Goal: Information Seeking & Learning: Understand process/instructions

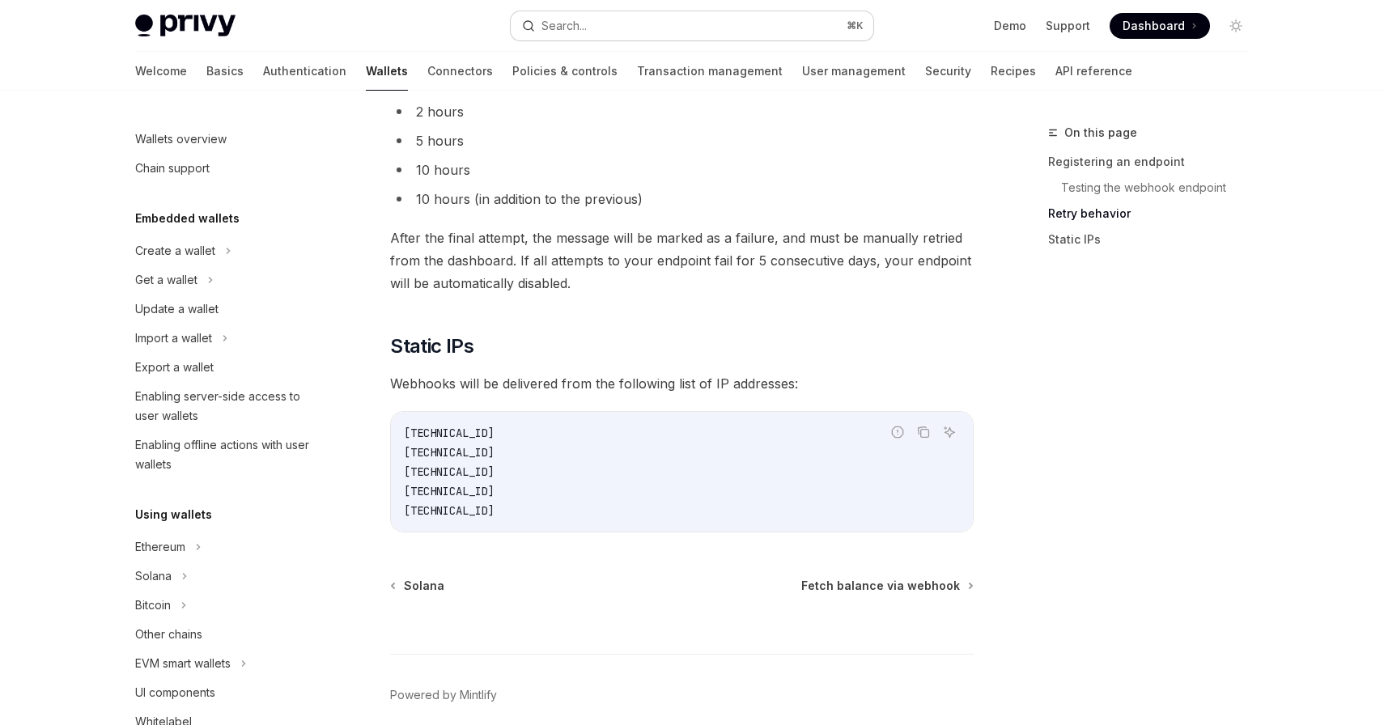
scroll to position [597, 0]
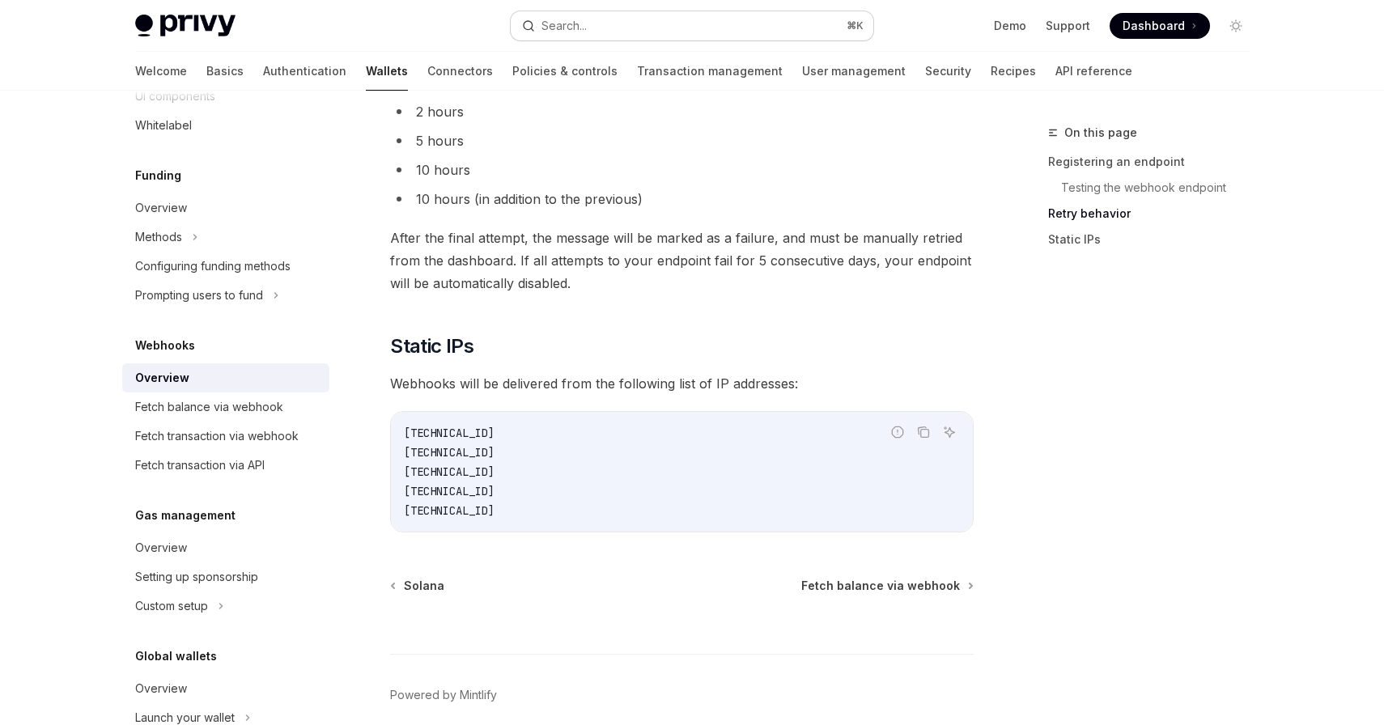
click at [614, 28] on button "Search... ⌘ K" at bounding box center [692, 25] width 363 height 29
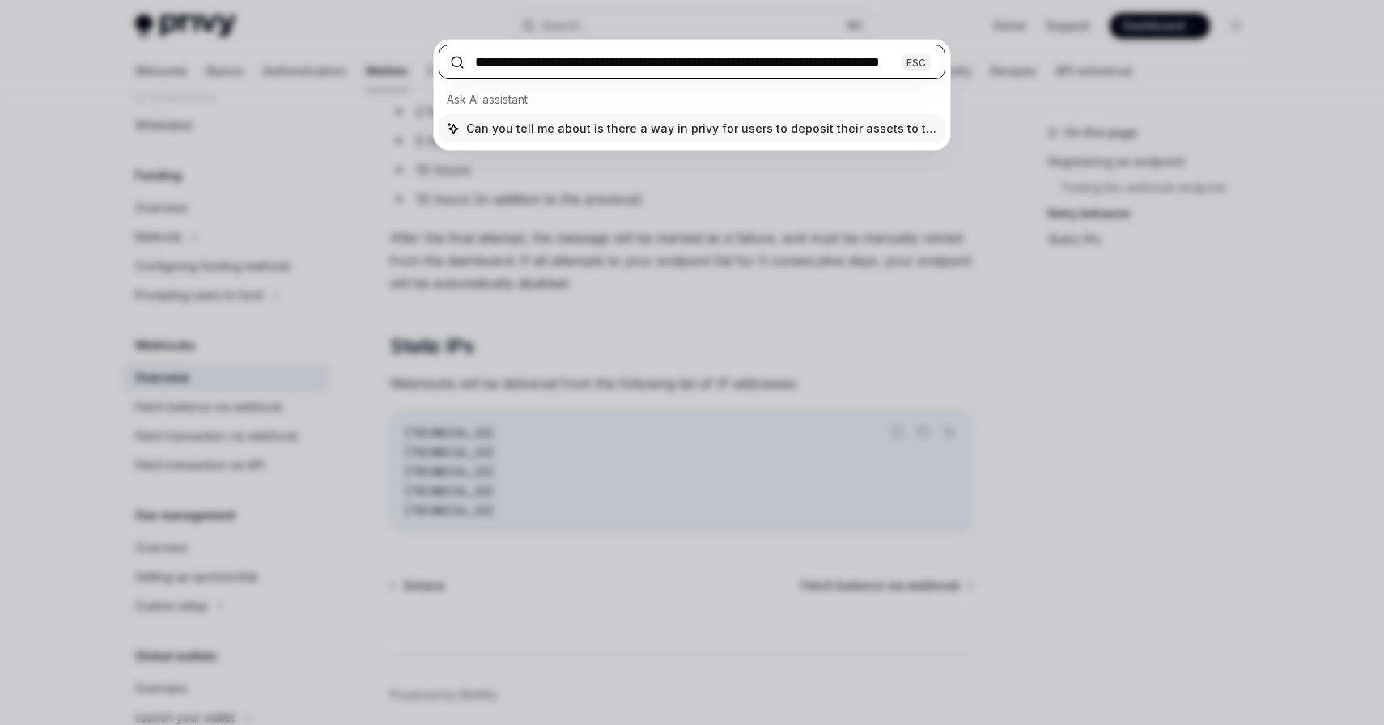
type input "**********"
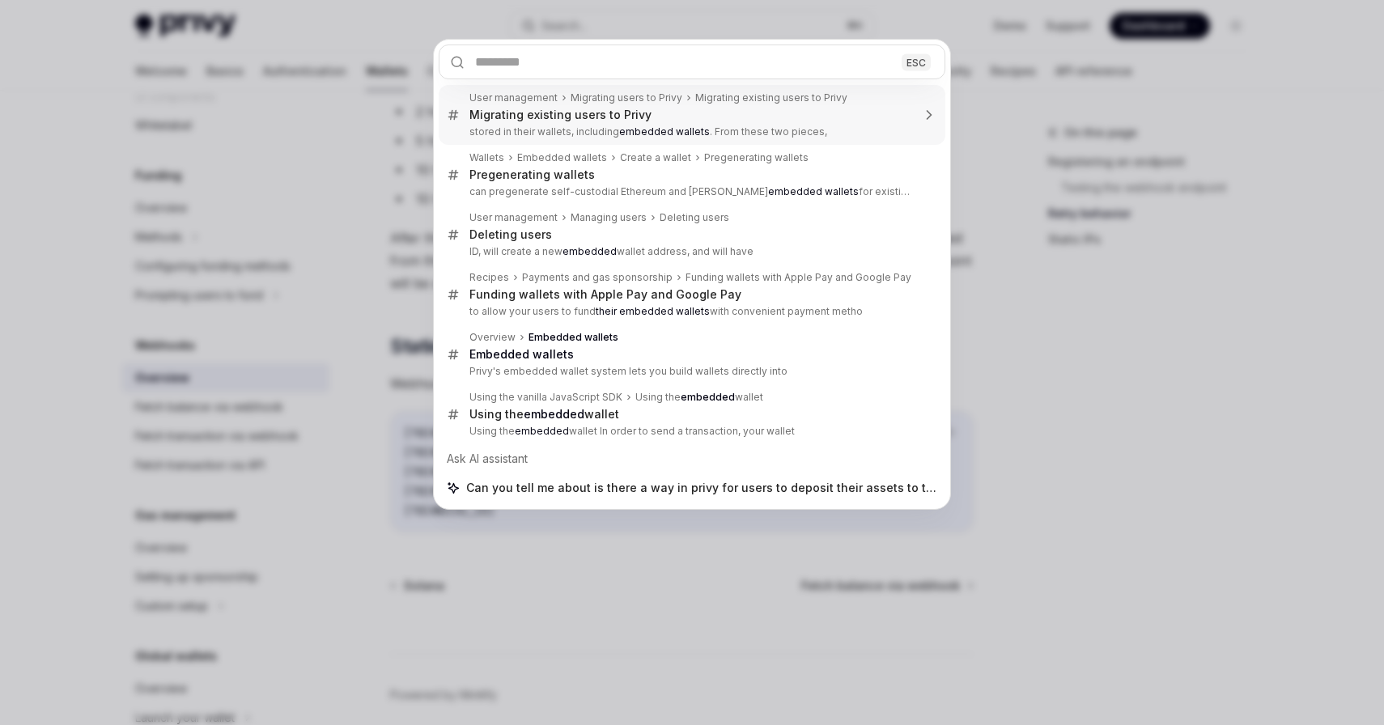
scroll to position [0, 0]
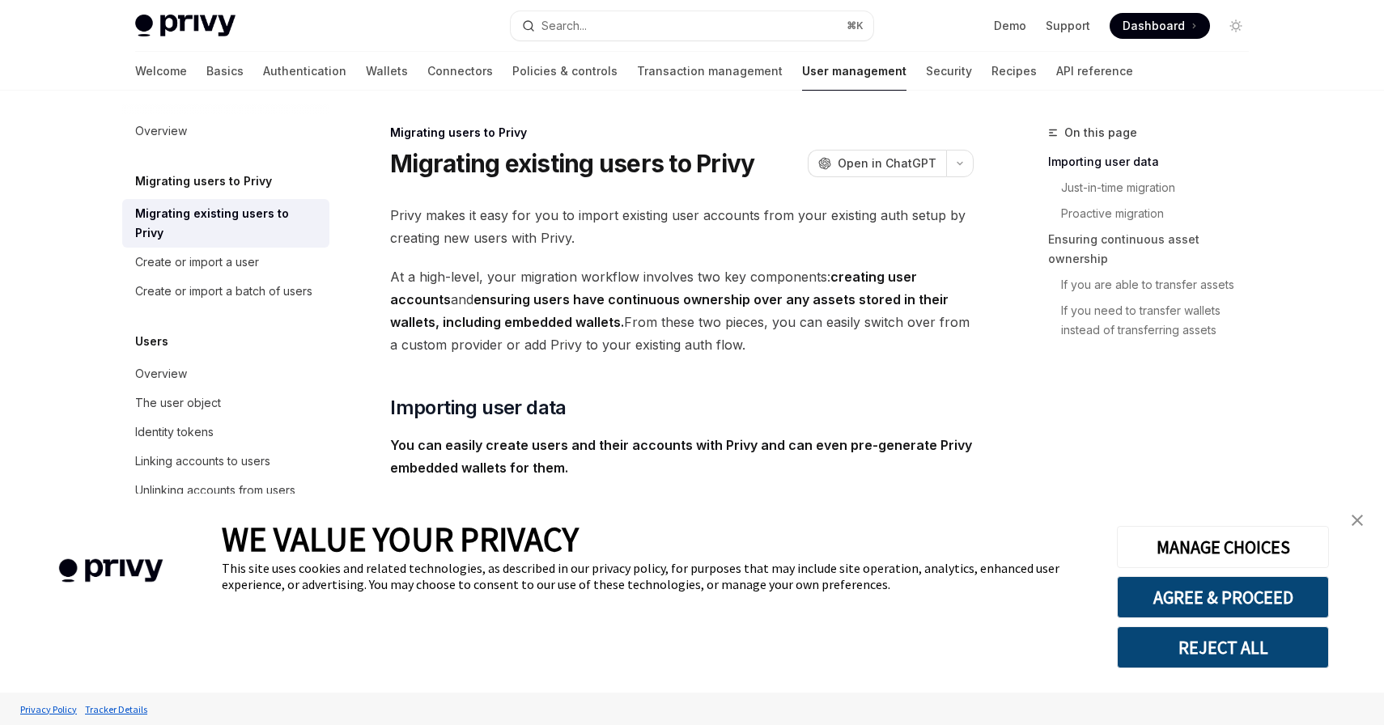
type textarea "*"
click at [625, 32] on button "Search... ⌘ K" at bounding box center [692, 25] width 363 height 29
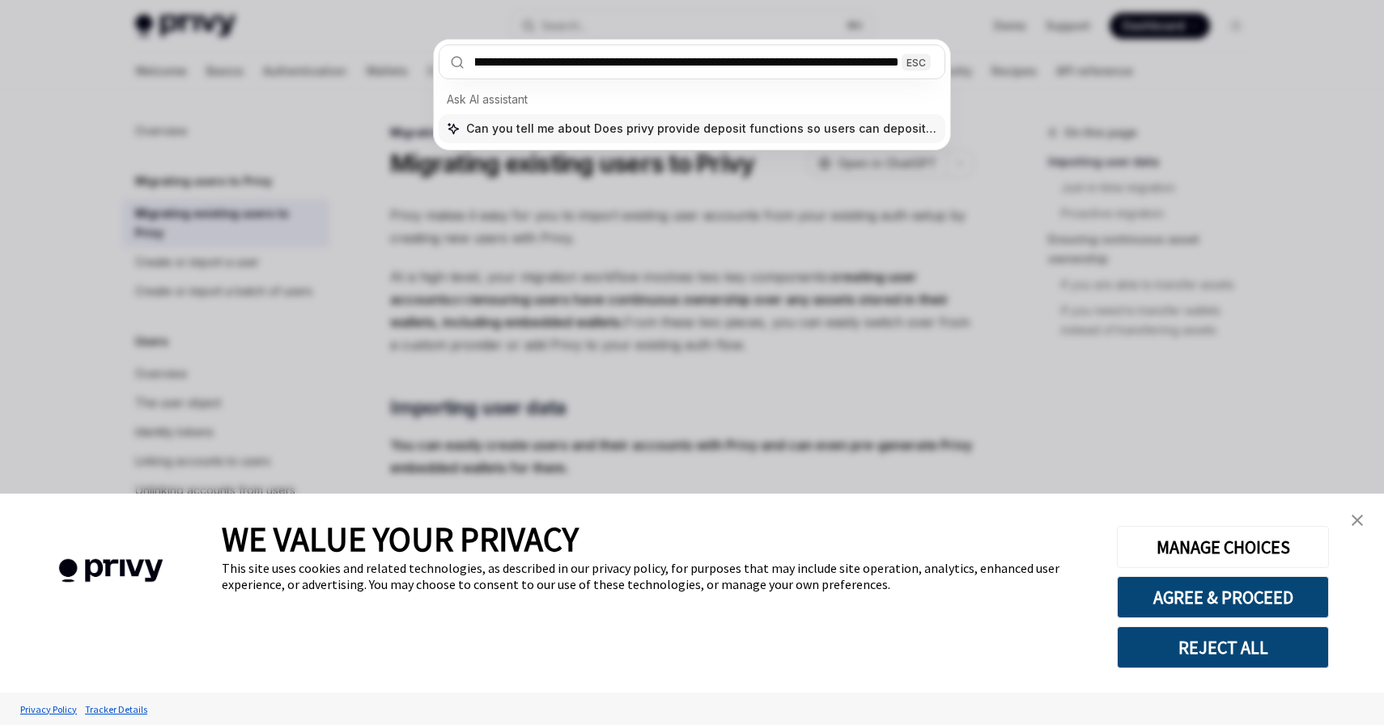
type input "**********"
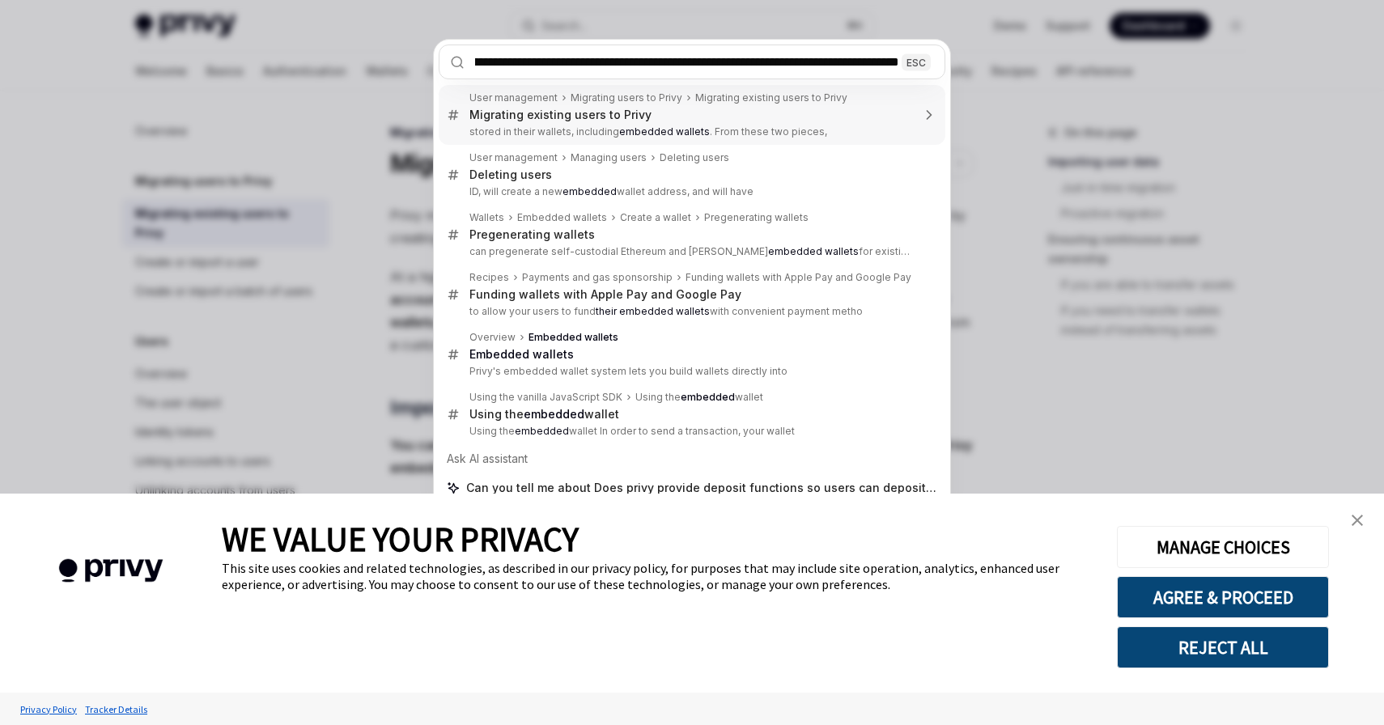
scroll to position [0, 143]
type textarea "*"
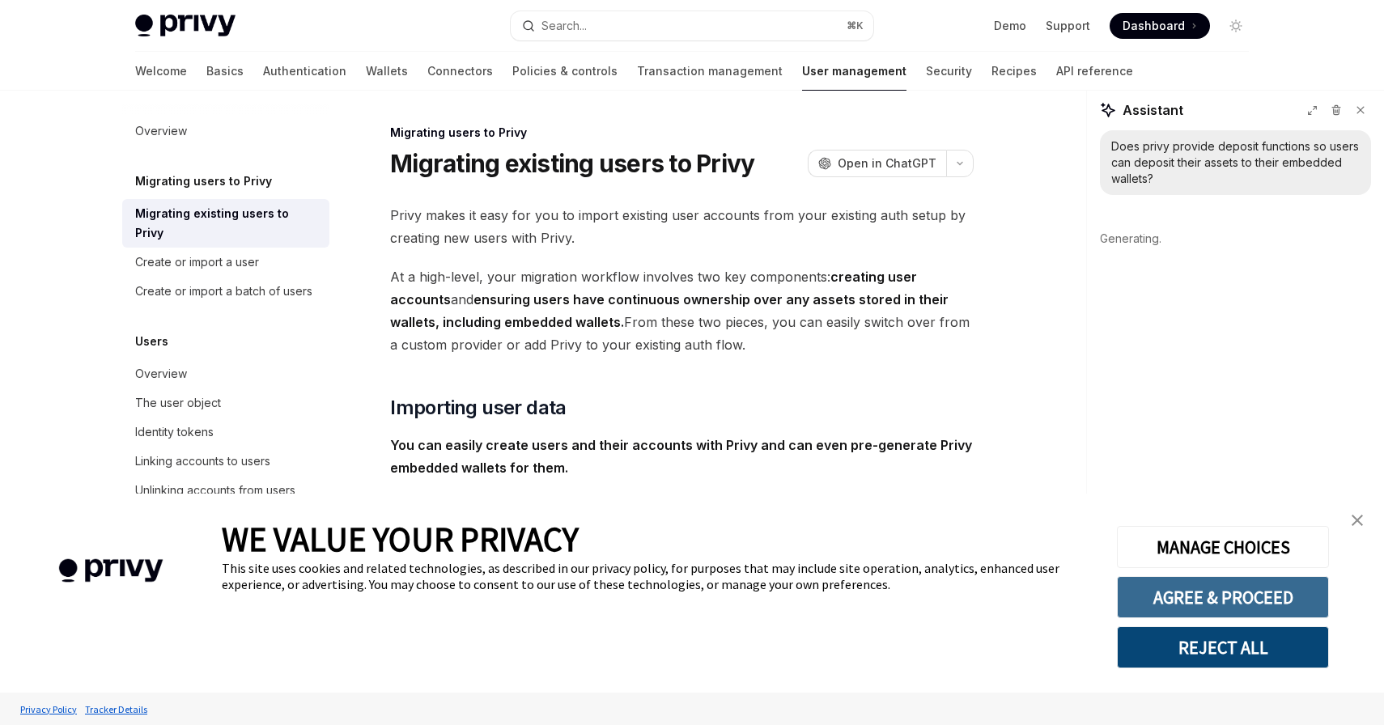
click at [1224, 592] on button "AGREE & PROCEED" at bounding box center [1223, 597] width 212 height 42
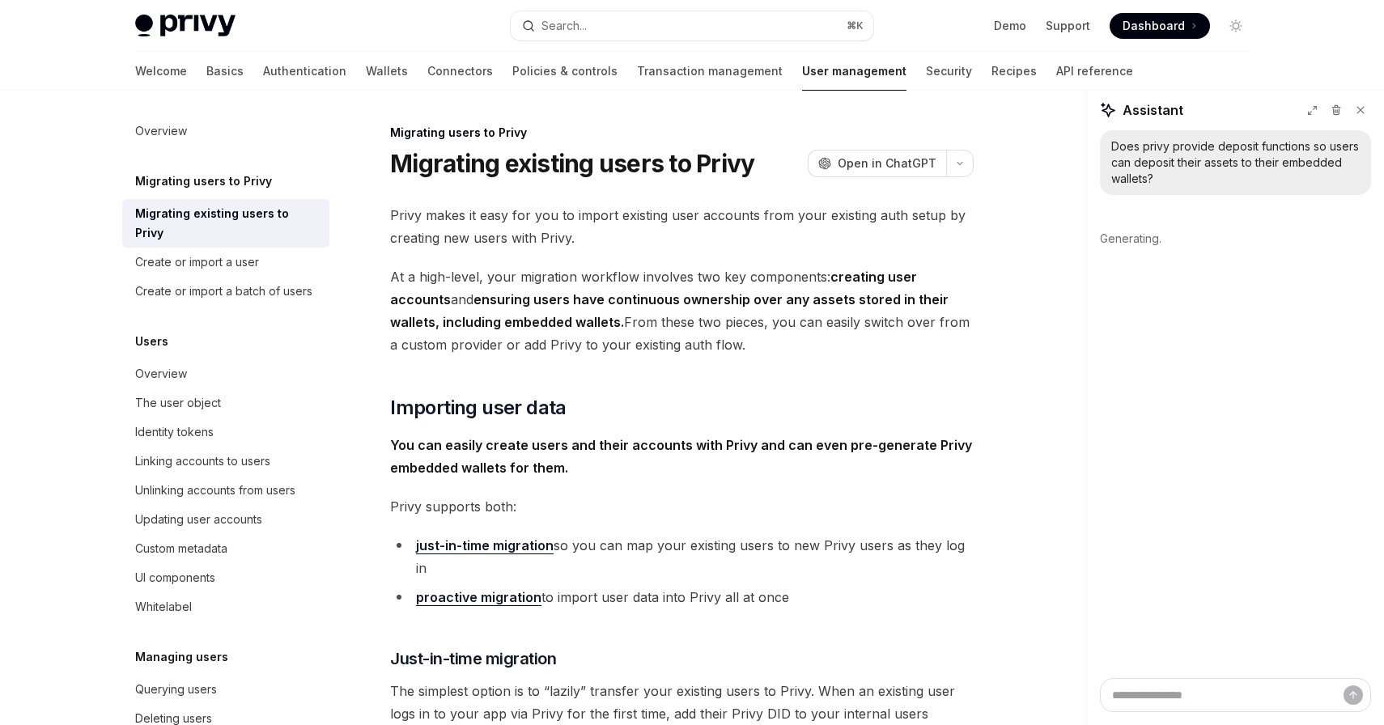
drag, startPoint x: 917, startPoint y: 492, endPoint x: 904, endPoint y: 492, distance: 13.0
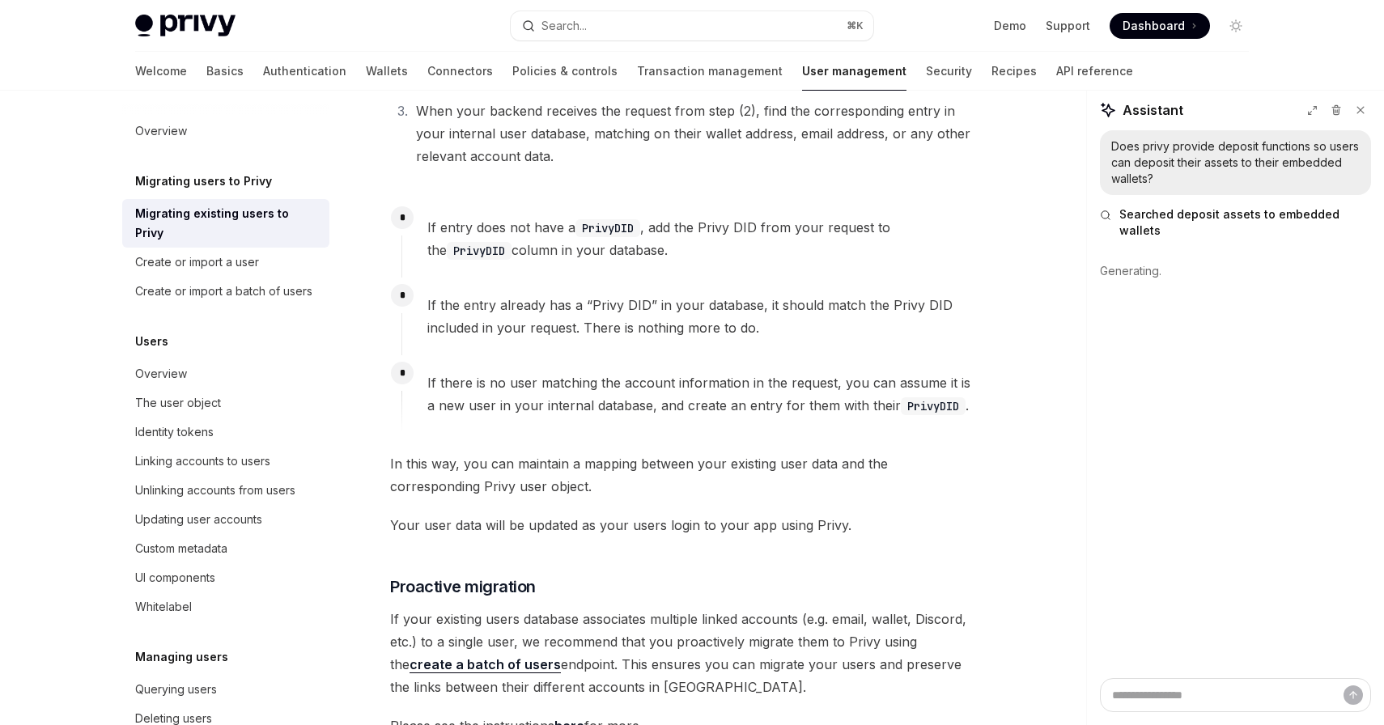
scroll to position [1005, 0]
click at [848, 311] on span "If the entry already has a “Privy DID” in your database, it should match the Pr…" at bounding box center [700, 313] width 546 height 45
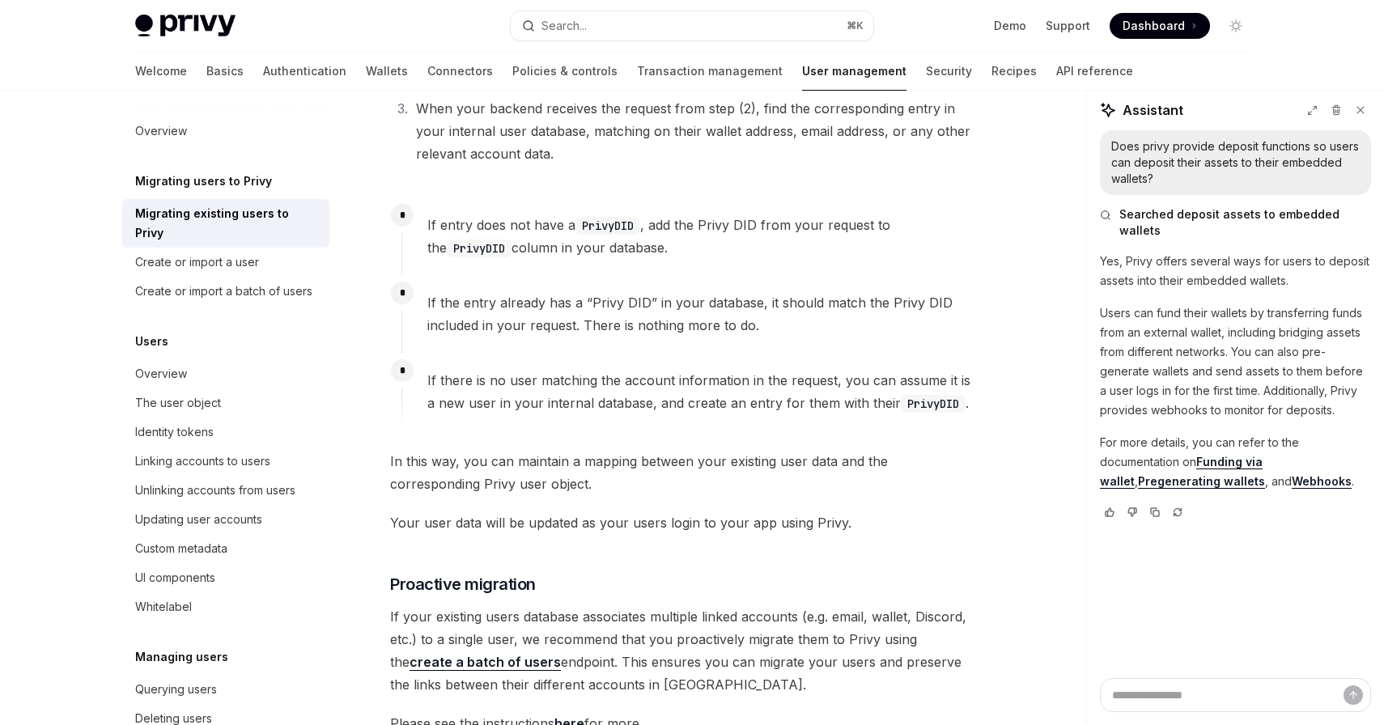
click at [1256, 455] on link "Funding via wallet" at bounding box center [1181, 472] width 163 height 34
type textarea "*"
click at [1216, 455] on link "Funding via wallet" at bounding box center [1181, 472] width 163 height 34
click at [1032, 281] on div "On this page Importing user data Just-in-time migration Proactive migration Ens…" at bounding box center [692, 396] width 1140 height 2622
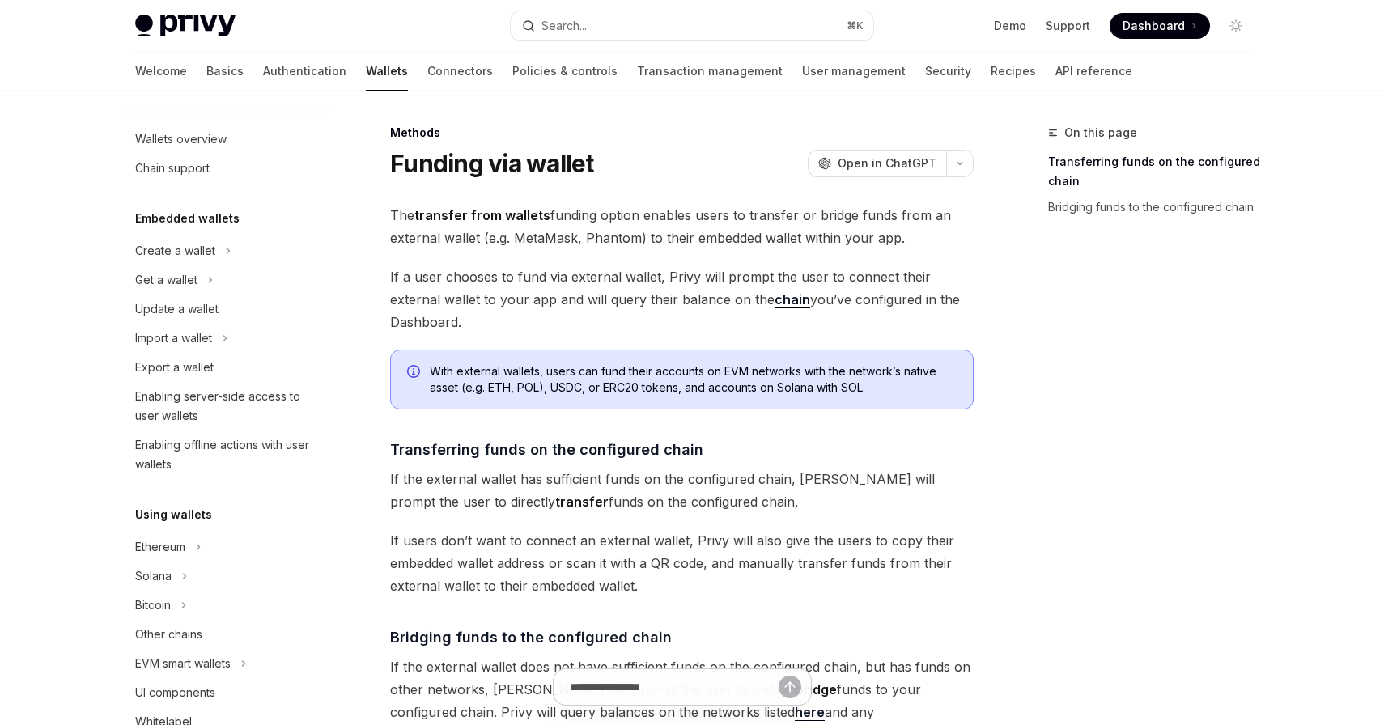
scroll to position [504, 0]
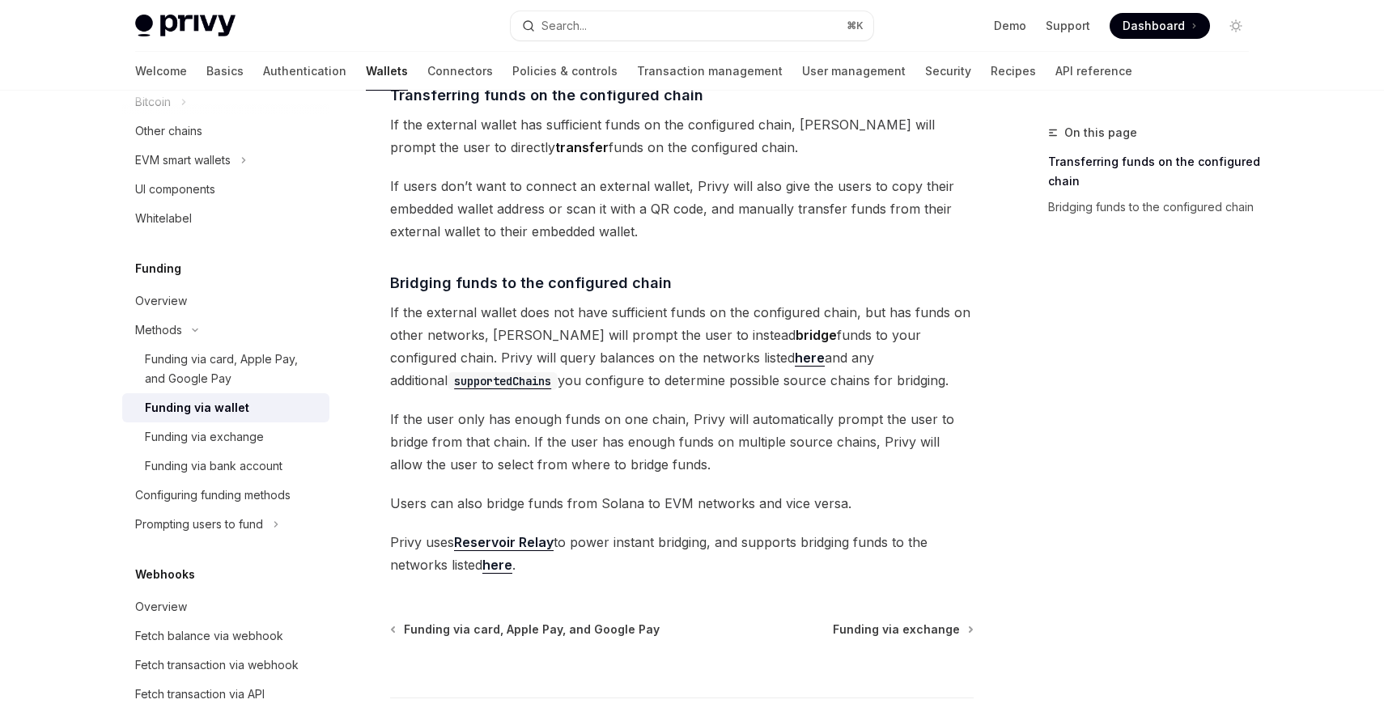
scroll to position [357, 0]
click at [993, 340] on div "On this page Transferring funds on the configured chain Bridging funds to the c…" at bounding box center [692, 285] width 1140 height 1102
click at [172, 306] on div "Overview" at bounding box center [161, 300] width 52 height 19
type textarea "*"
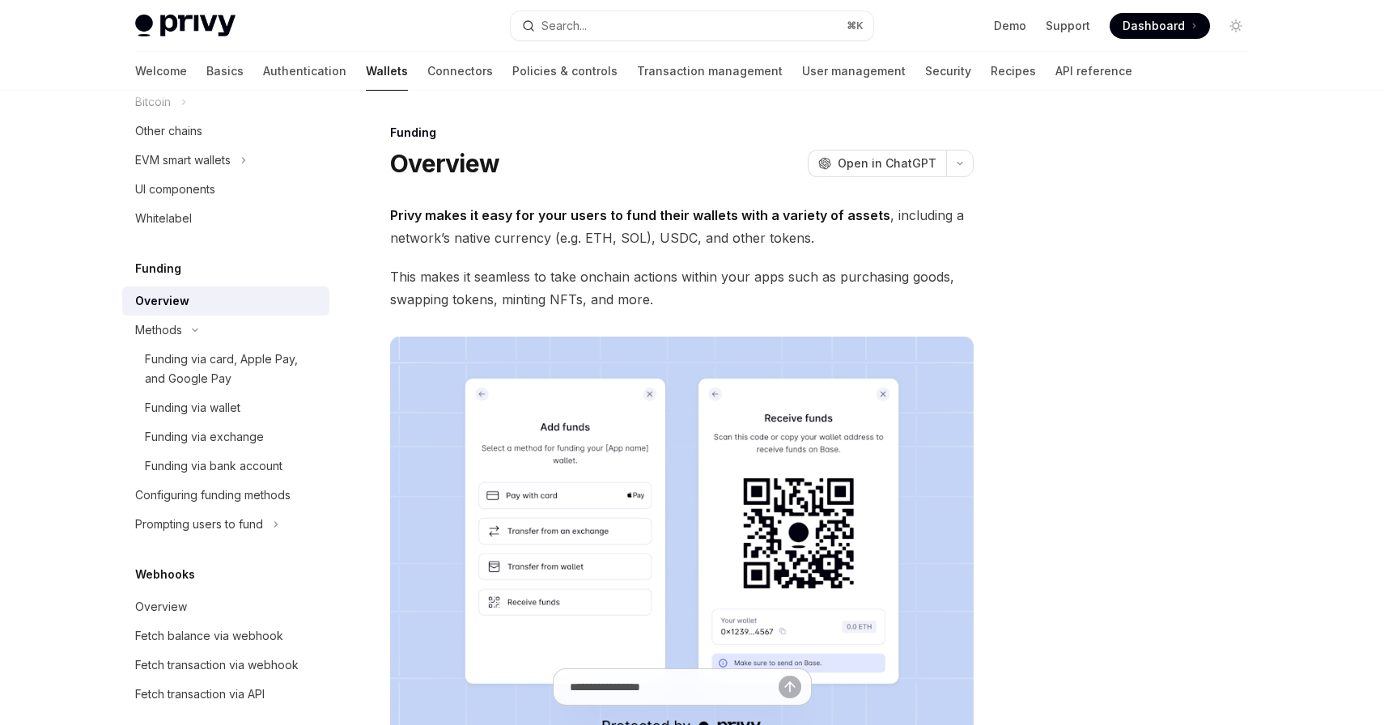
click at [699, 176] on div "Overview OpenAI Open in ChatGPT" at bounding box center [682, 163] width 584 height 29
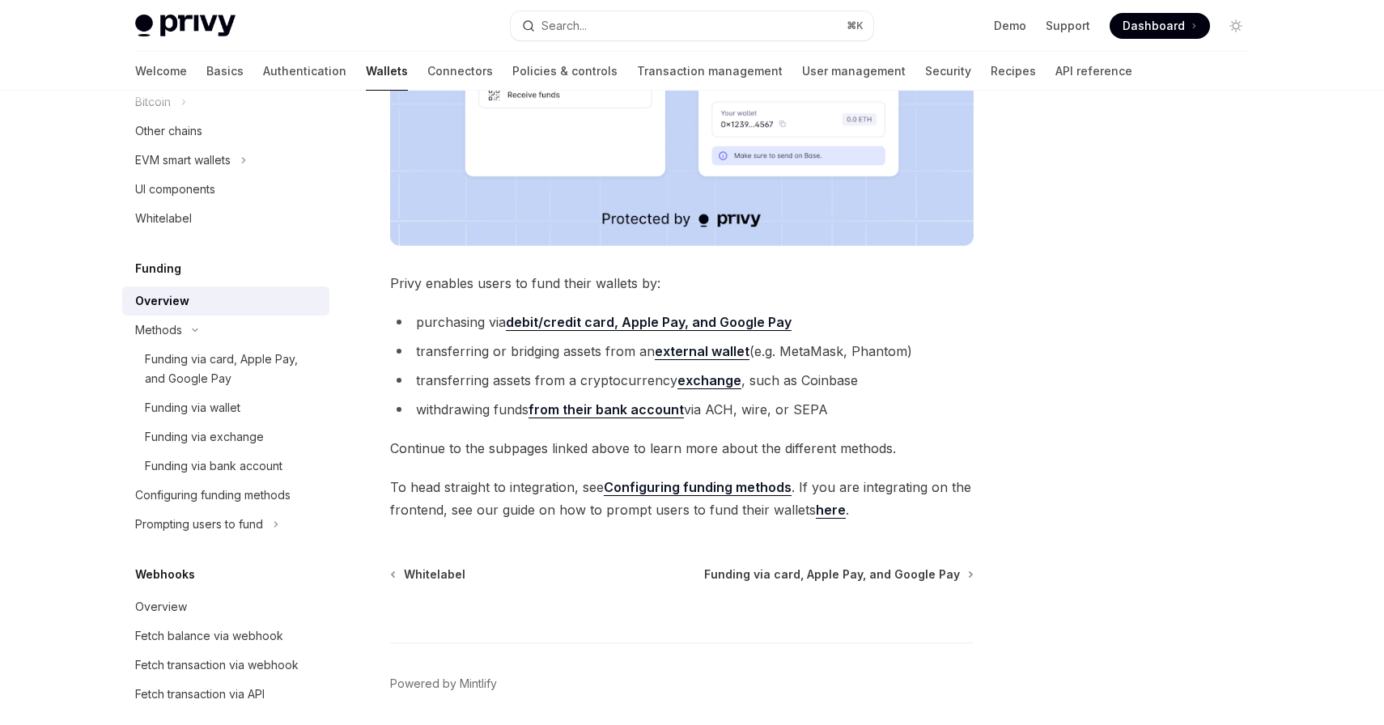
scroll to position [510, 0]
click at [718, 487] on link "Configuring funding methods" at bounding box center [698, 485] width 188 height 17
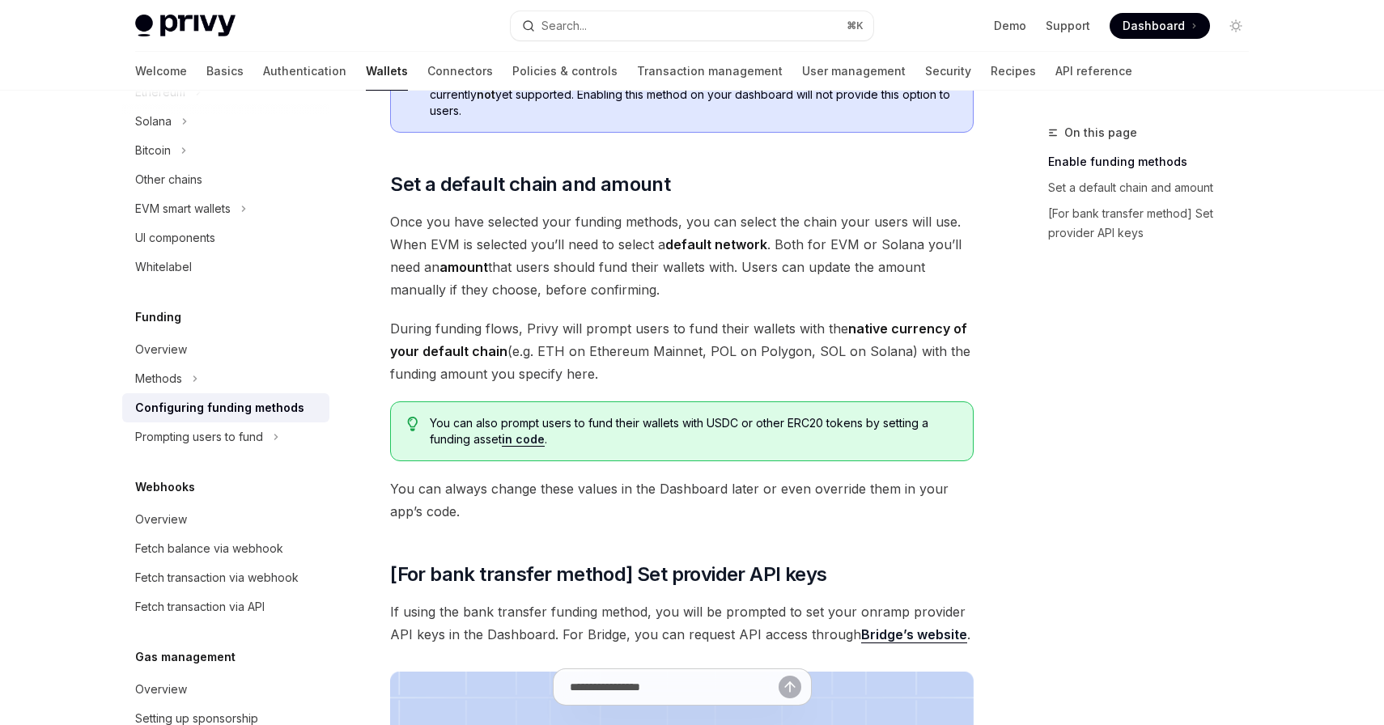
scroll to position [913, 0]
click at [522, 441] on link "in code" at bounding box center [523, 438] width 43 height 15
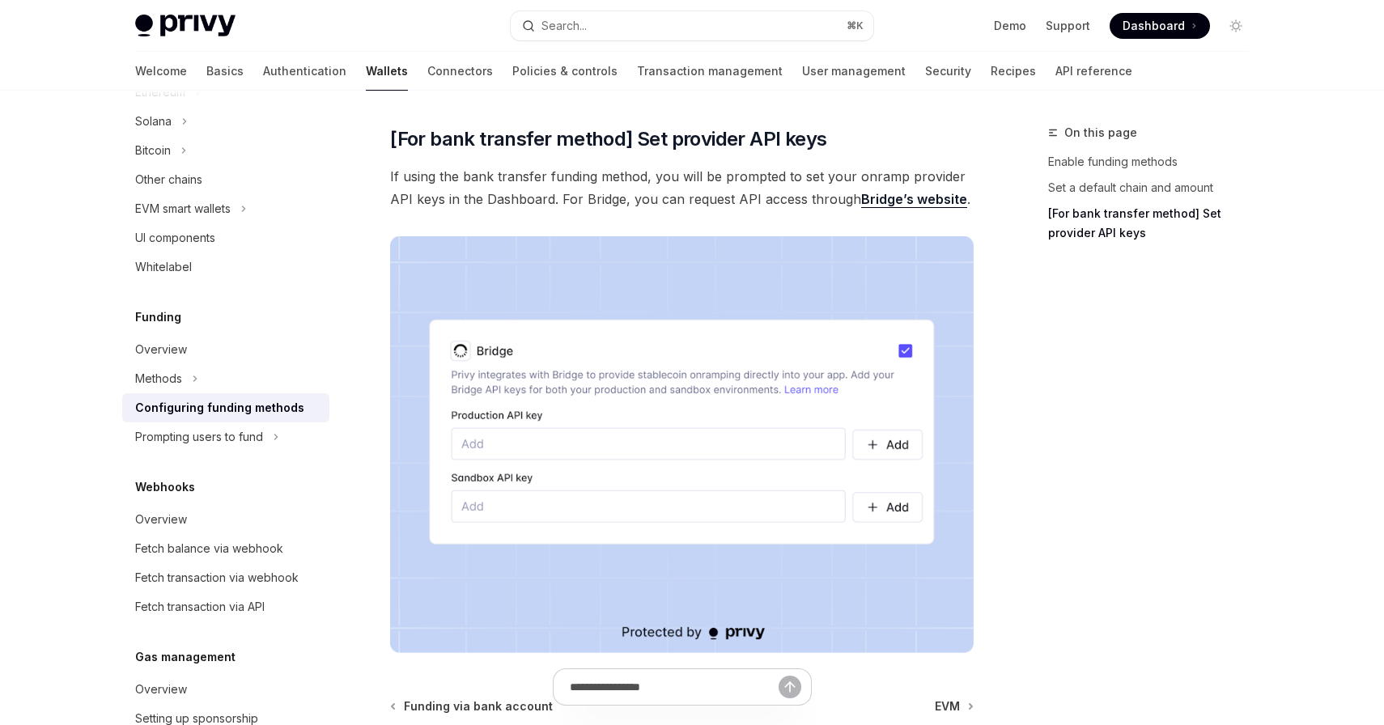
scroll to position [1391, 0]
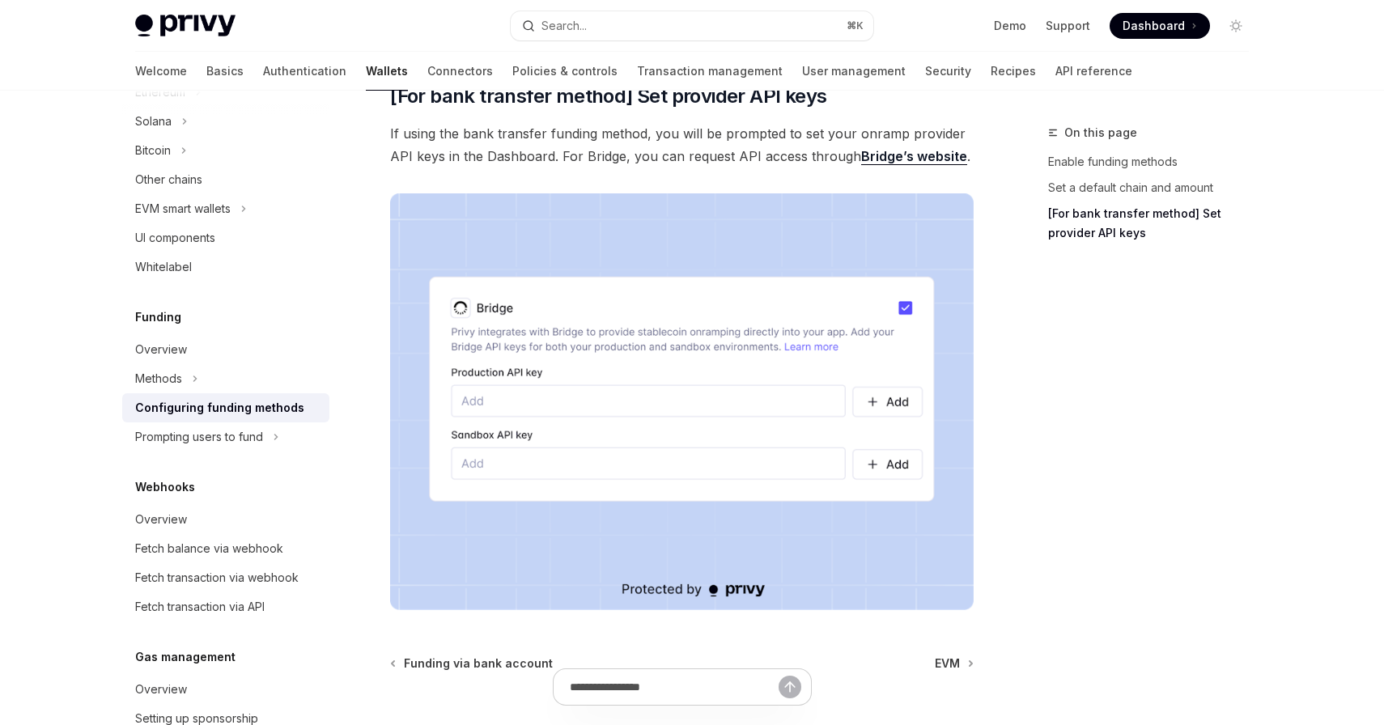
click at [1040, 386] on div "On this page Enable funding methods Set a default chain and amount [For bank tr…" at bounding box center [1139, 424] width 246 height 602
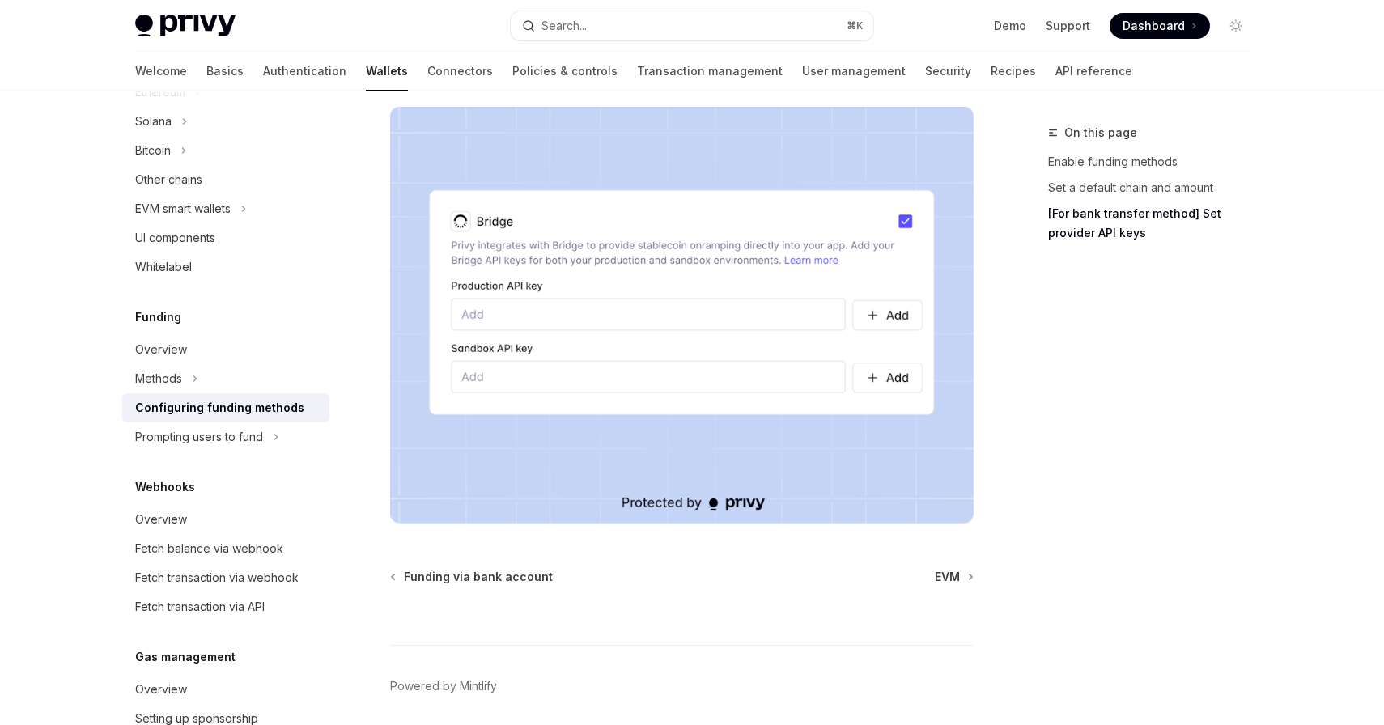
scroll to position [1537, 0]
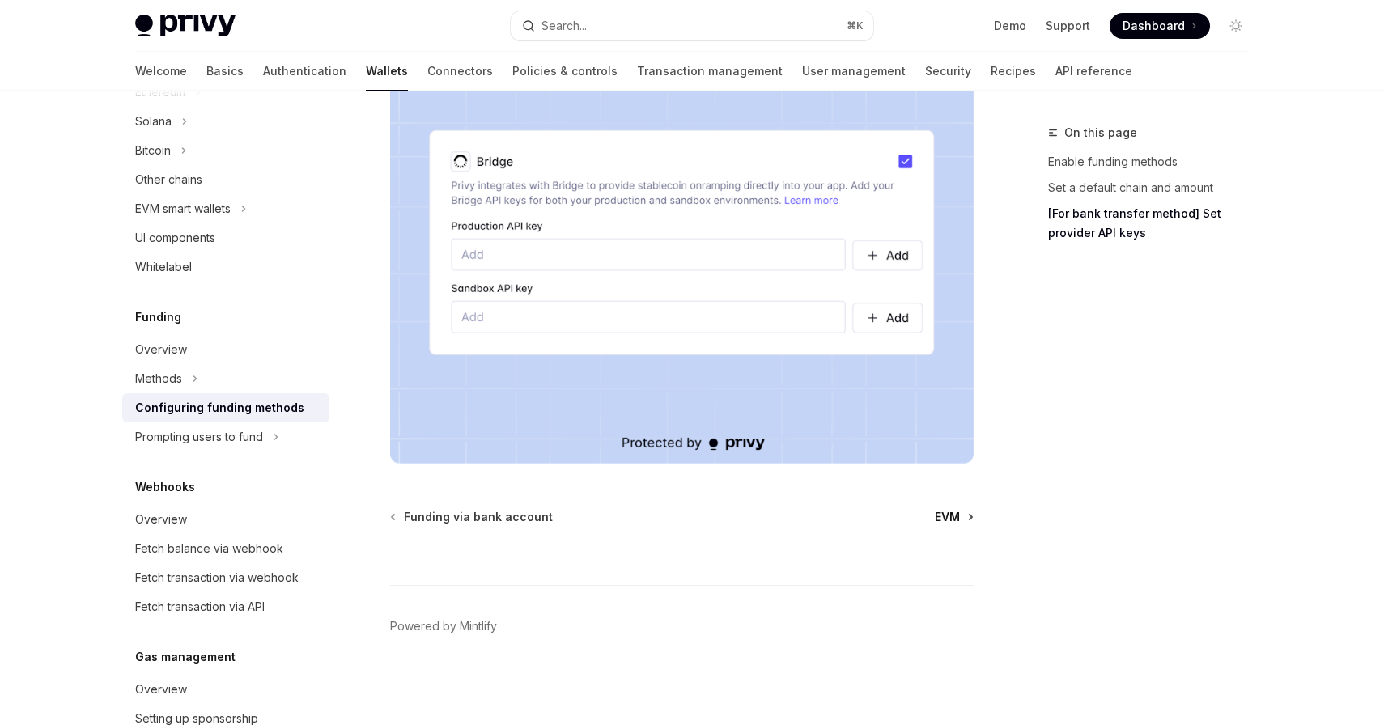
click at [952, 520] on span "EVM" at bounding box center [947, 517] width 25 height 16
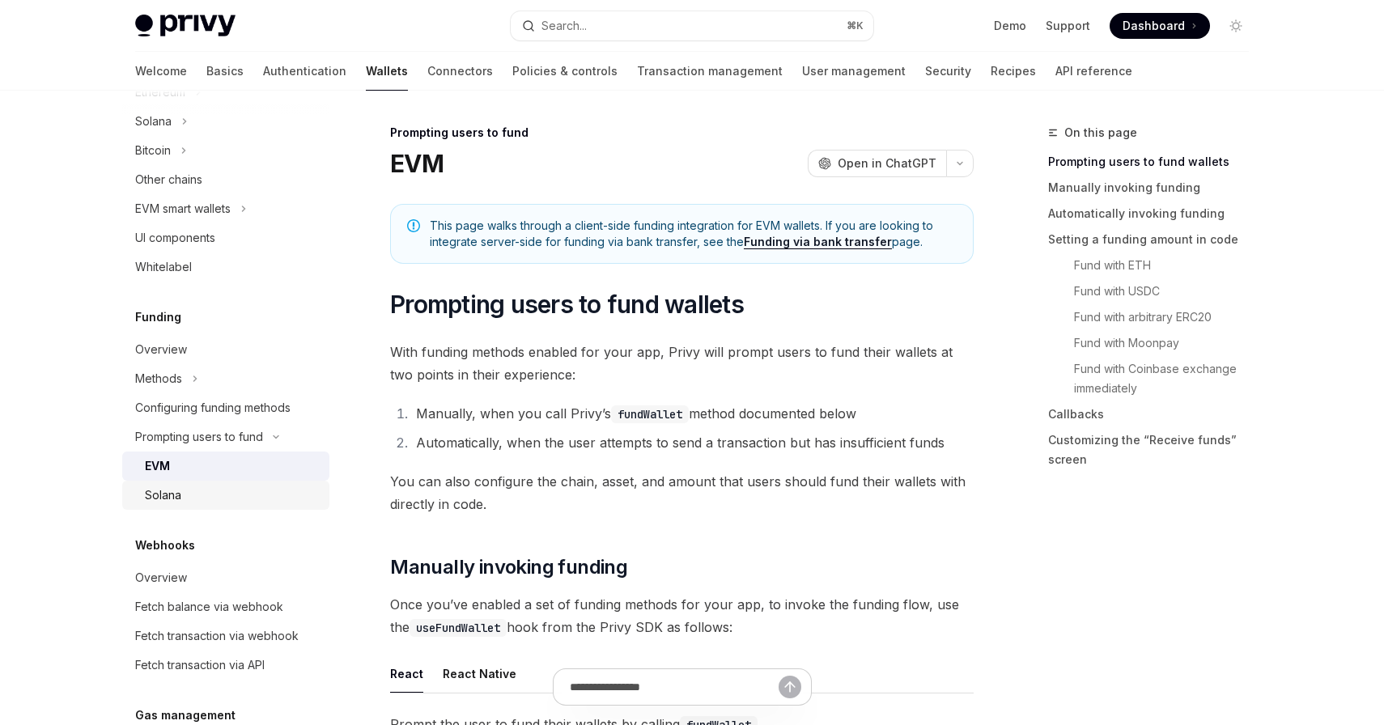
click at [250, 495] on div "Solana" at bounding box center [232, 495] width 175 height 19
type textarea "*"
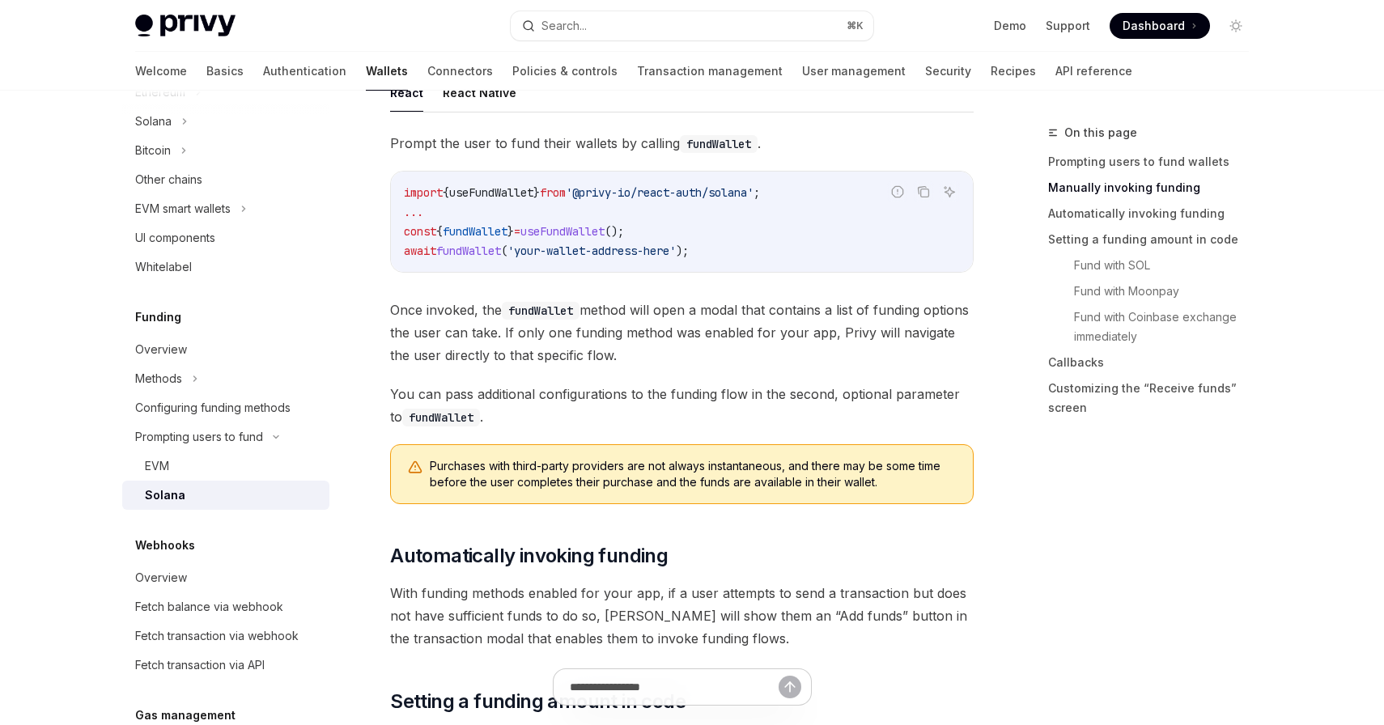
scroll to position [583, 0]
click at [925, 193] on icon "Copy the contents from the code block" at bounding box center [923, 190] width 13 height 13
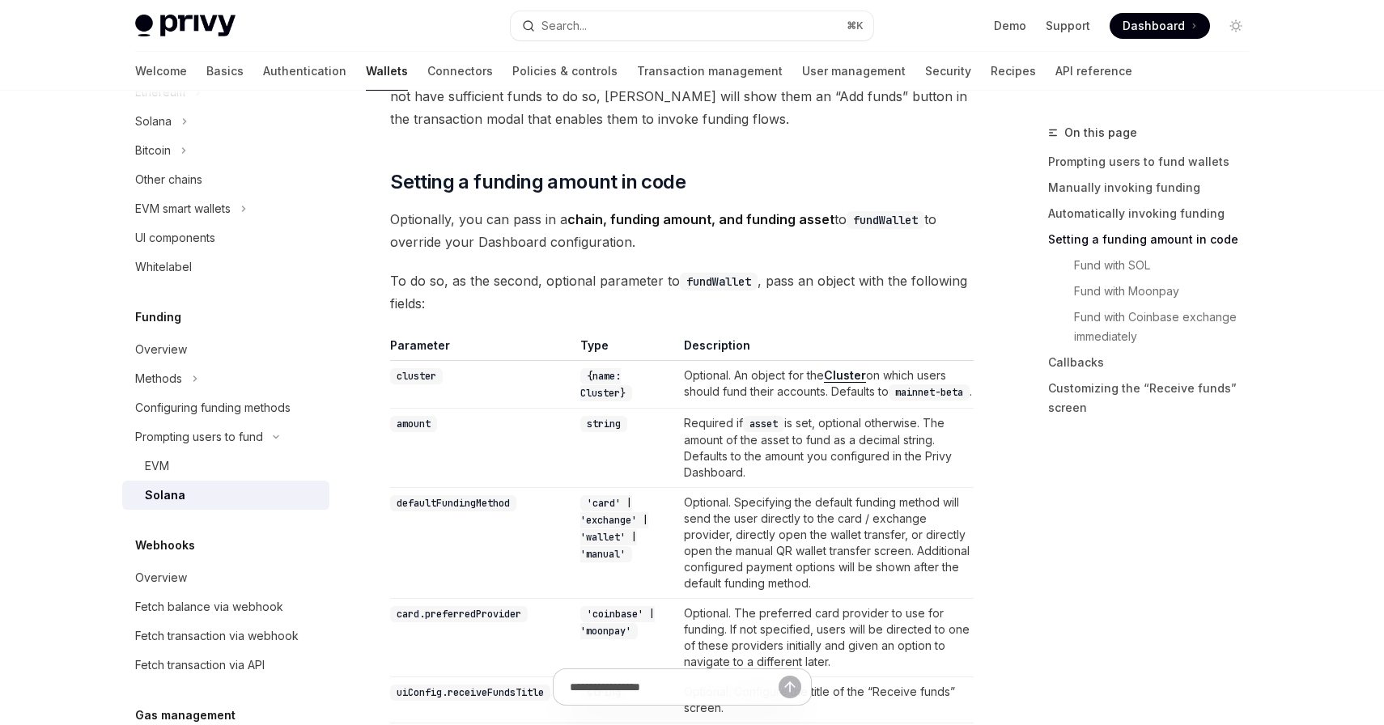
scroll to position [1086, 0]
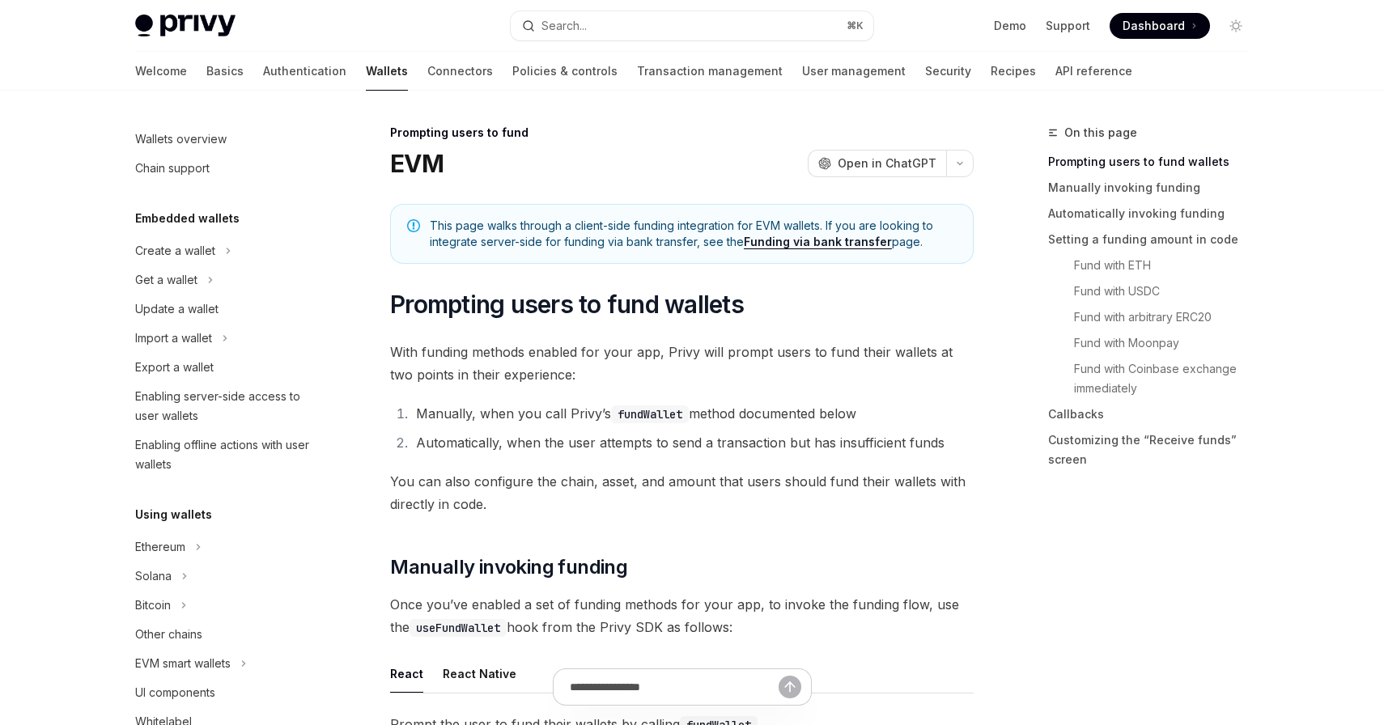
scroll to position [513, 0]
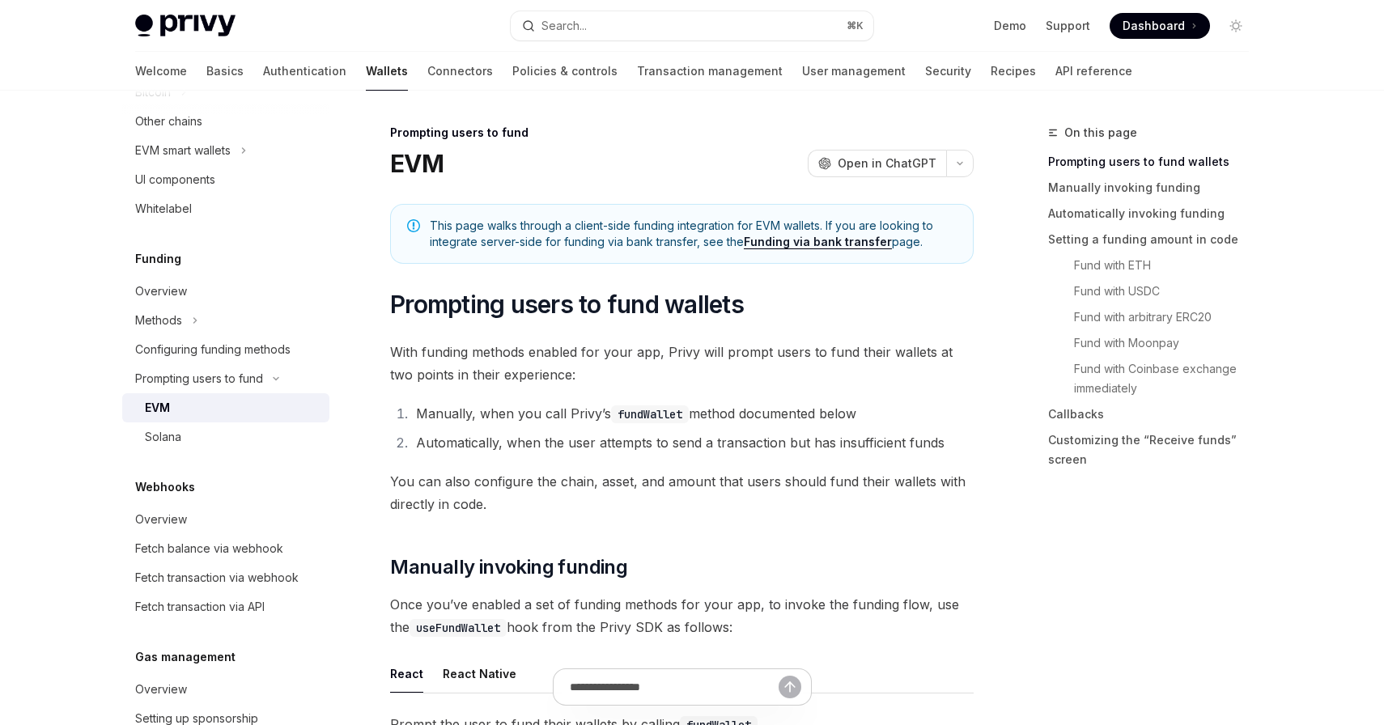
click at [1016, 331] on div "On this page Prompting users to fund wallets Manually invoking funding Automati…" at bounding box center [1139, 304] width 246 height 363
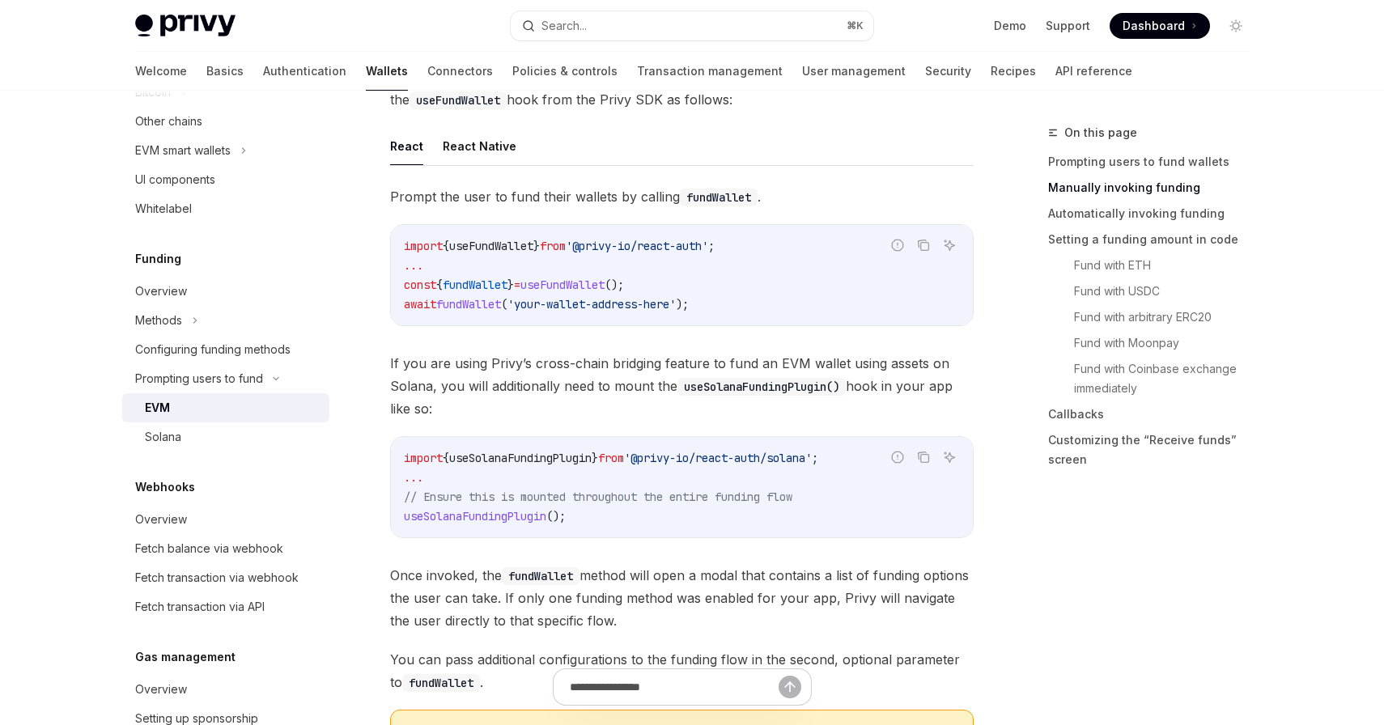
scroll to position [0, 0]
